Goal: Task Accomplishment & Management: Manage account settings

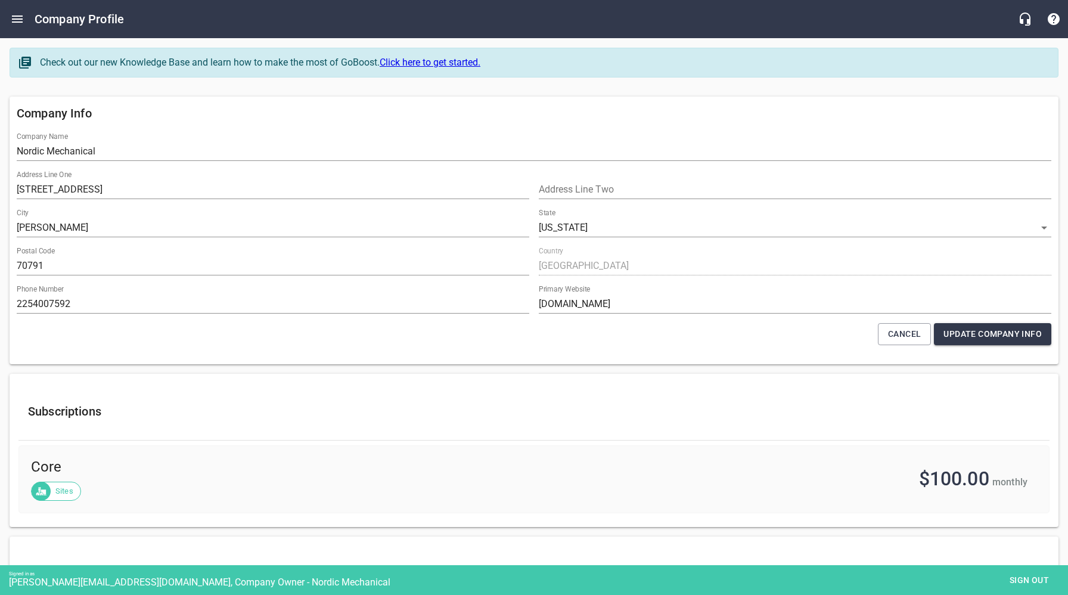
select select "[US_STATE]"
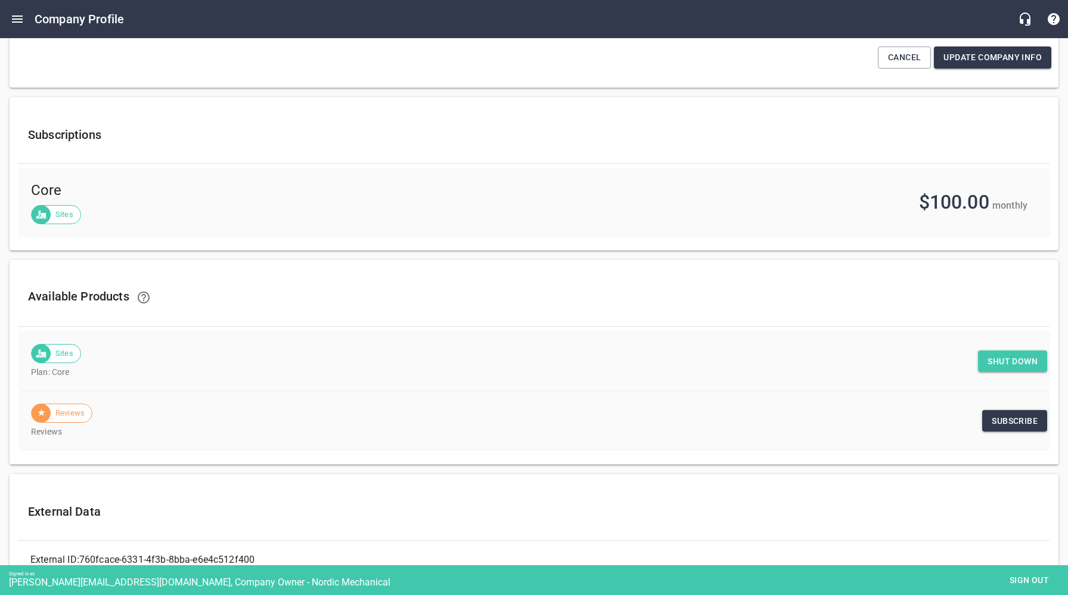
scroll to position [289, 0]
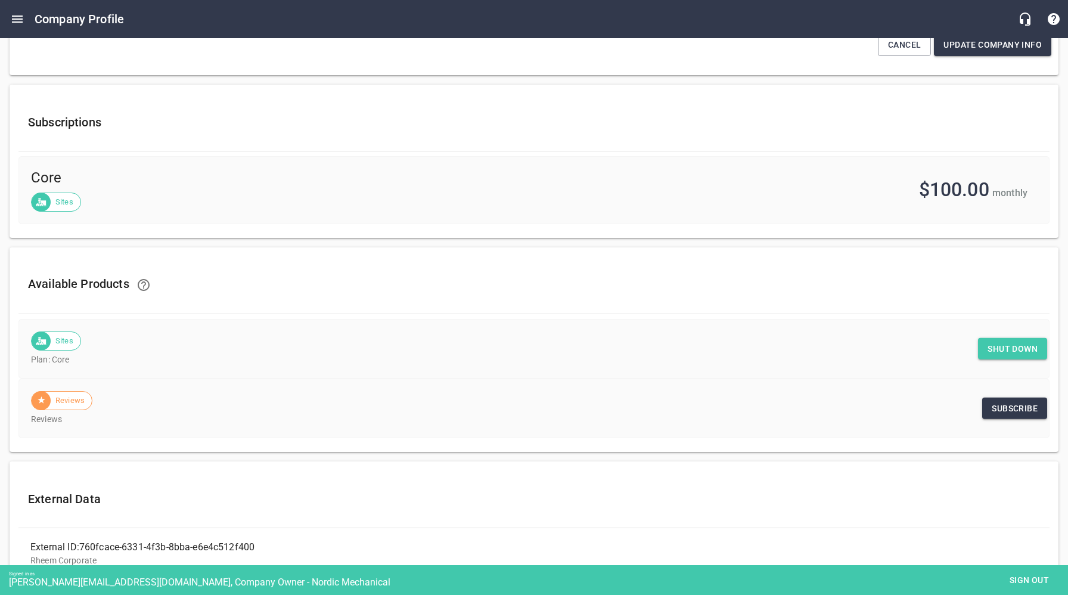
click at [1000, 349] on span "Shut down" at bounding box center [1012, 348] width 50 height 15
click at [1021, 581] on span "Sign out" at bounding box center [1029, 580] width 50 height 15
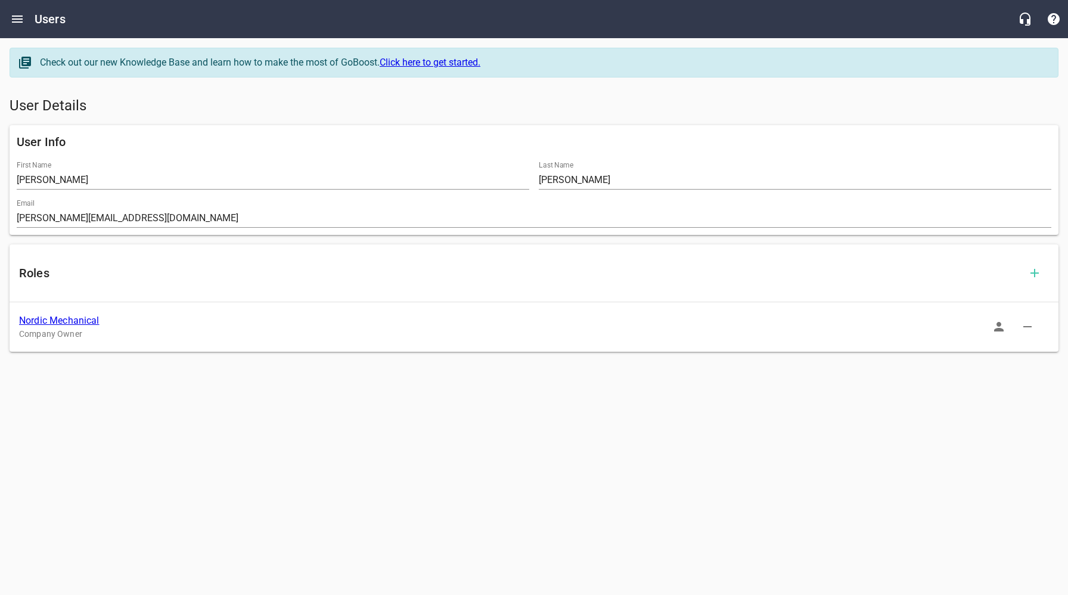
click at [85, 321] on link "Nordic Mechanical" at bounding box center [59, 320] width 80 height 11
